Goal: Task Accomplishment & Management: Manage account settings

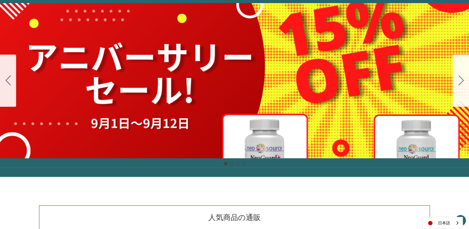
scroll to position [73, 0]
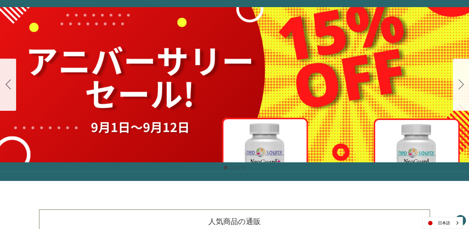
click at [459, 79] on icon "Go to slide 2" at bounding box center [461, 84] width 5 height 10
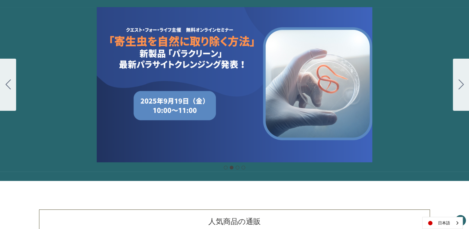
click at [459, 79] on icon "Go to slide 3" at bounding box center [461, 84] width 5 height 10
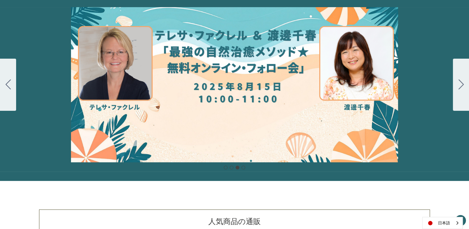
click at [459, 79] on icon "Go to slide 4" at bounding box center [461, 84] width 5 height 10
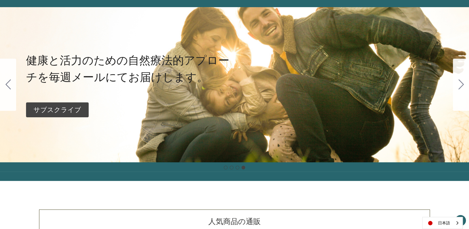
click at [459, 79] on icon "Go to slide 1" at bounding box center [461, 84] width 5 height 10
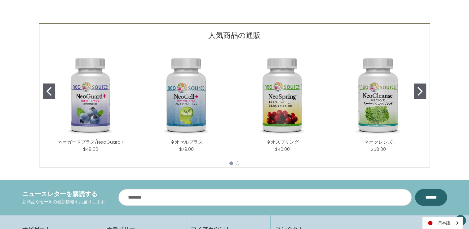
scroll to position [283, 0]
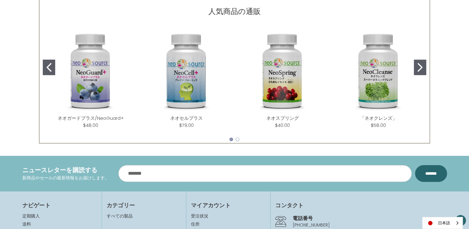
click at [419, 64] on icon "Go to slide 2" at bounding box center [420, 67] width 5 height 9
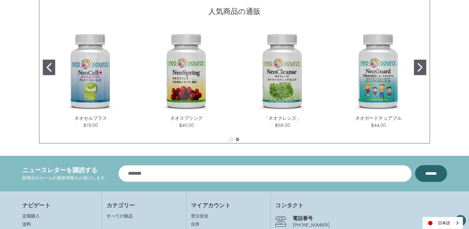
click at [419, 64] on icon "Go to slide 2" at bounding box center [420, 67] width 5 height 9
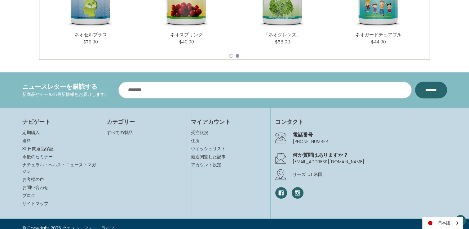
scroll to position [381, 0]
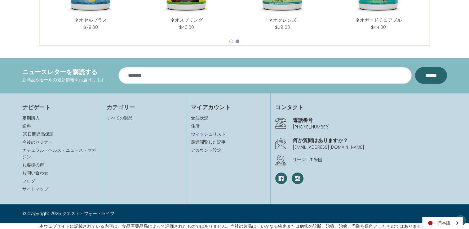
click at [123, 119] on link "すべての製品" at bounding box center [120, 118] width 26 height 6
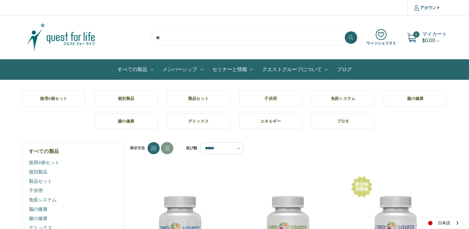
click at [66, 38] on img at bounding box center [61, 37] width 78 height 31
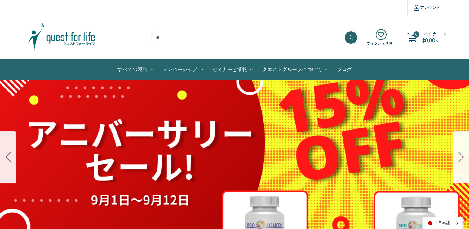
click at [129, 169] on div "細胞プロテクトセット 通常188ドル セール価格160ドル $28 OFF 2025年4月1日～4月30日 12月１日〜23日 販売中" at bounding box center [234, 157] width 469 height 155
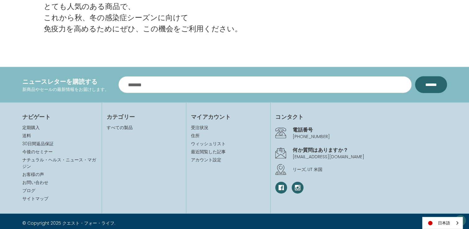
scroll to position [1451, 0]
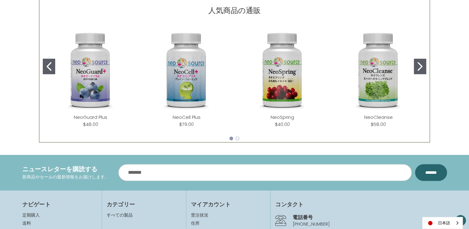
scroll to position [381, 0]
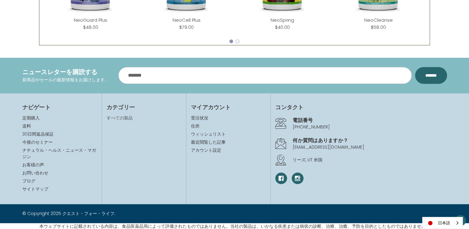
click at [127, 118] on link "すべての製品" at bounding box center [120, 118] width 26 height 6
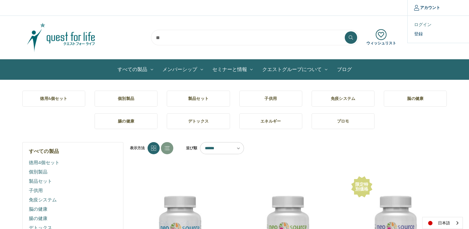
click at [420, 23] on link "ログイン" at bounding box center [438, 24] width 61 height 9
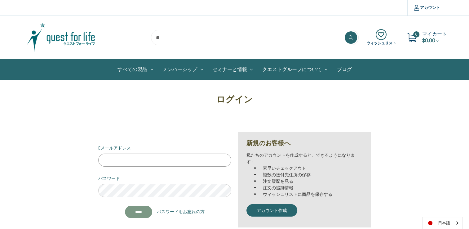
type input "**********"
click at [133, 213] on input "*******" at bounding box center [138, 212] width 27 height 12
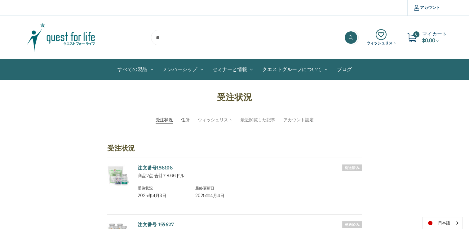
click at [185, 120] on link "住所" at bounding box center [185, 120] width 9 height 7
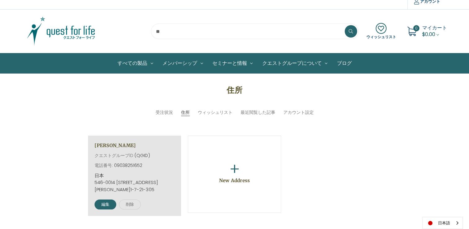
scroll to position [5, 0]
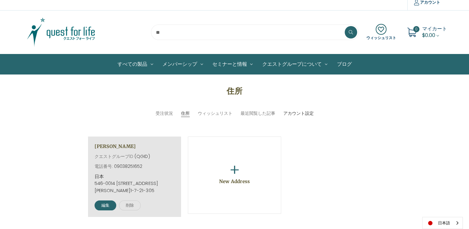
click at [294, 114] on link "アカウント設定" at bounding box center [298, 113] width 30 height 7
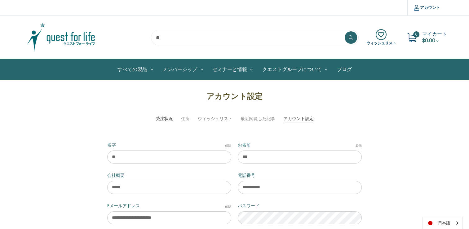
click at [167, 118] on link "受注状況" at bounding box center [164, 118] width 17 height 7
